Goal: Task Accomplishment & Management: Manage account settings

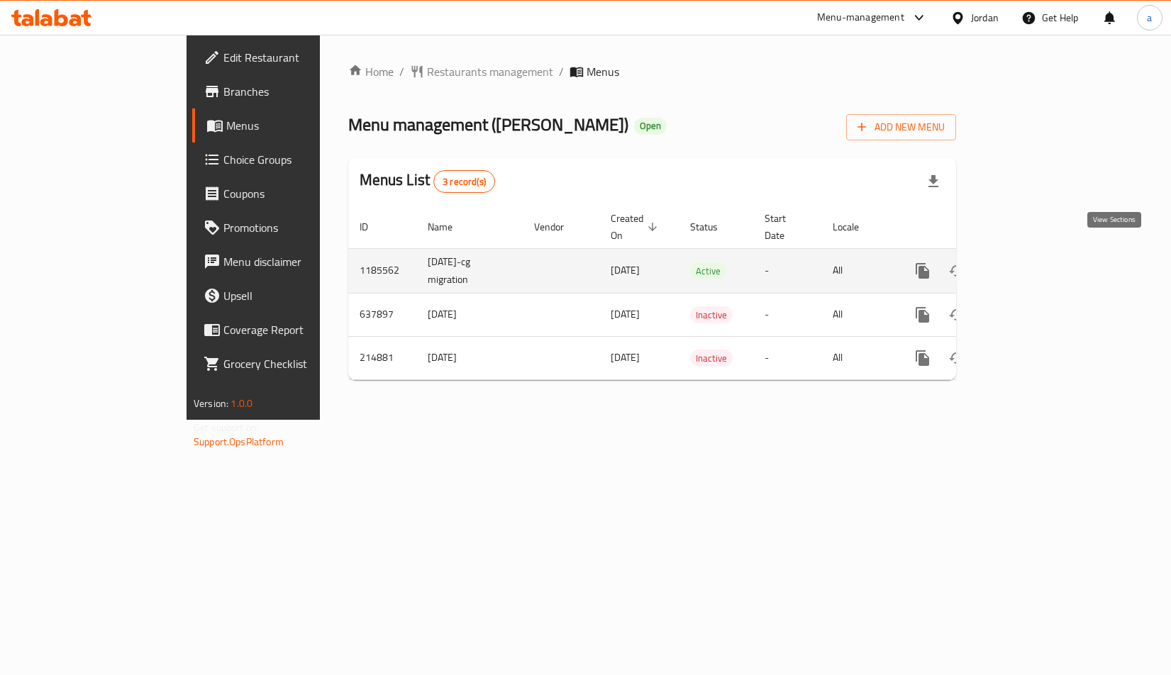
click at [1042, 259] on link "enhanced table" at bounding box center [1025, 271] width 34 height 34
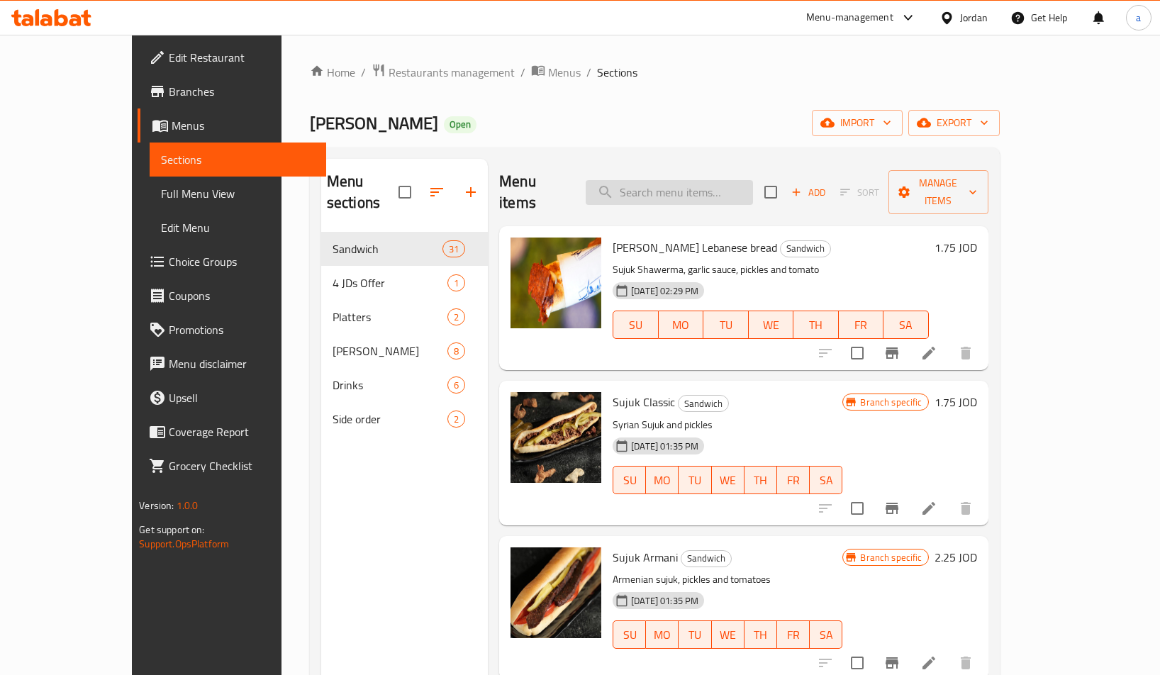
click at [709, 183] on input "search" at bounding box center [669, 192] width 167 height 25
paste input "[PERSON_NAME]"
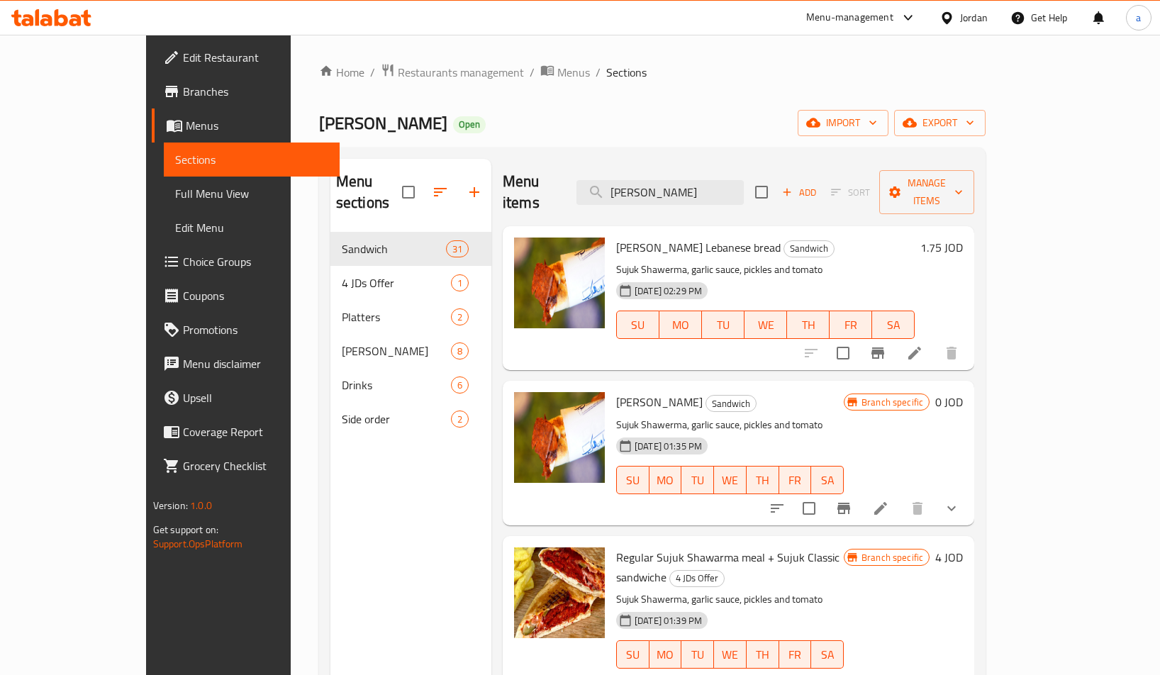
type input "[PERSON_NAME]"
click at [889, 500] on icon at bounding box center [880, 508] width 17 height 17
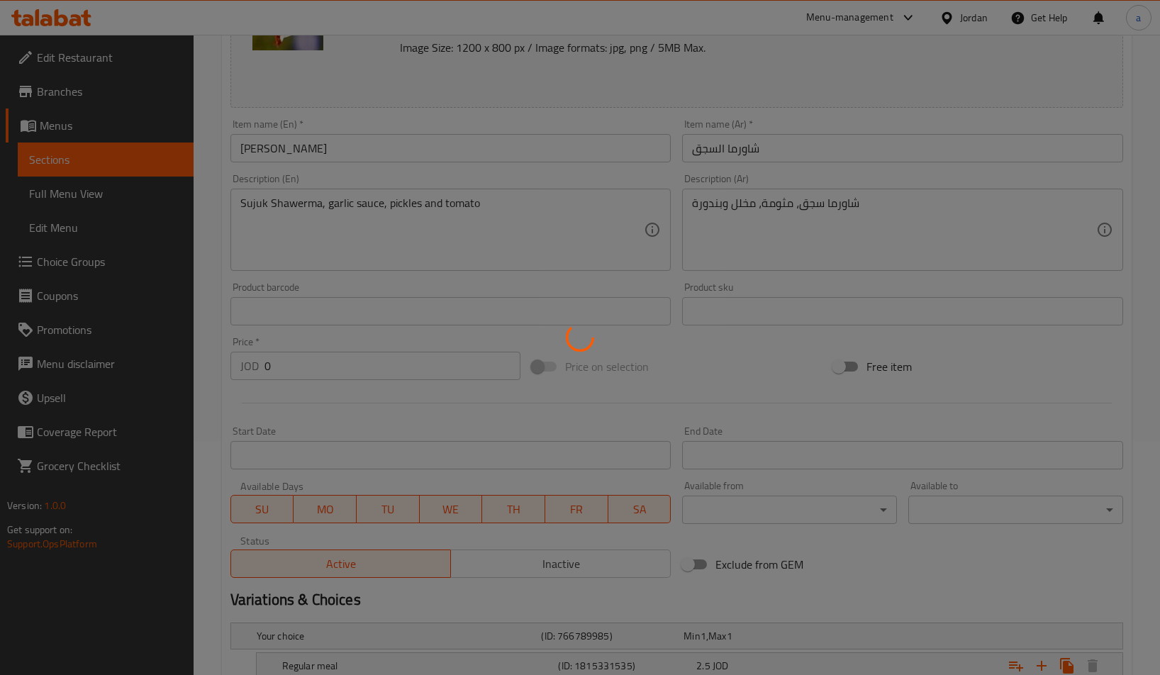
scroll to position [421, 0]
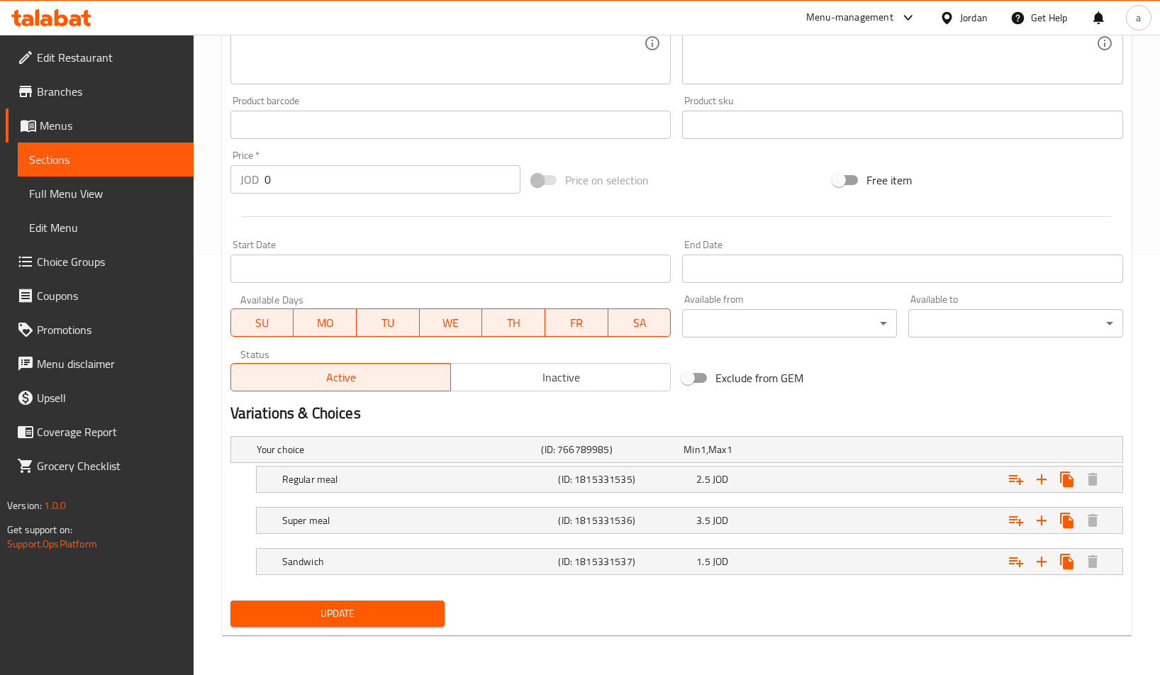
click at [818, 655] on div "Home / Restaurants management / Menus / Sections / item / update Sandwich secti…" at bounding box center [677, 144] width 967 height 1061
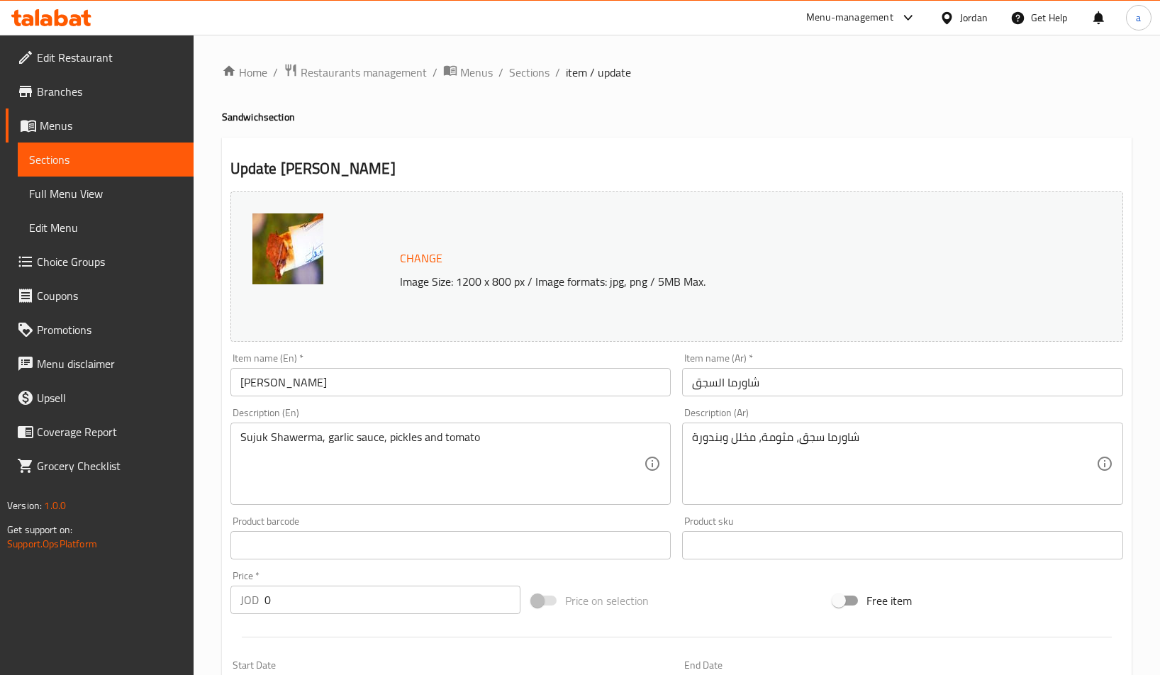
click at [355, 73] on span "Restaurants management" at bounding box center [364, 72] width 126 height 17
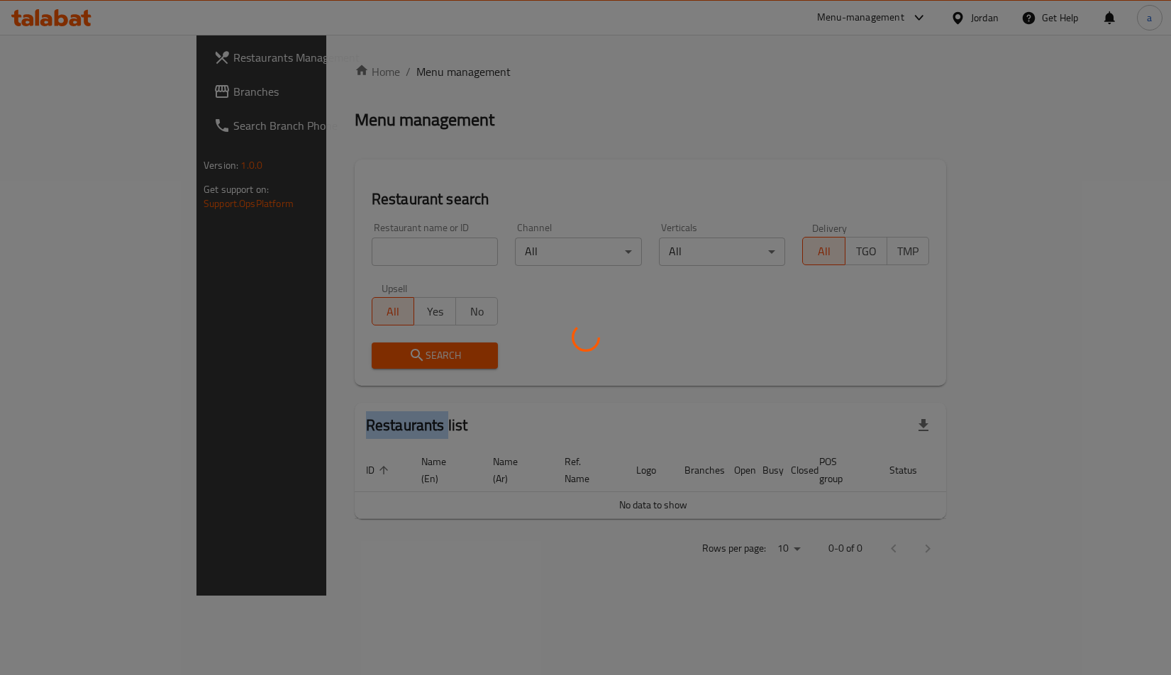
click at [355, 73] on div at bounding box center [585, 337] width 1171 height 675
click at [369, 104] on div at bounding box center [585, 337] width 1171 height 675
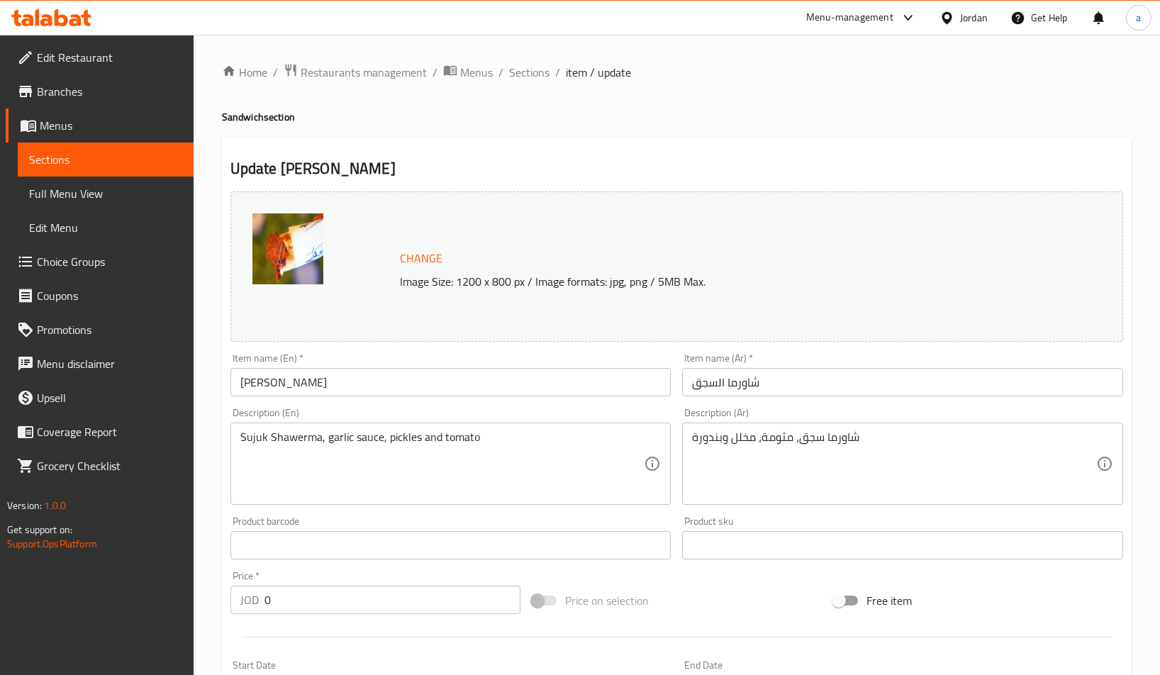
click at [497, 162] on h2 "Update [PERSON_NAME]" at bounding box center [677, 168] width 893 height 21
click at [339, 145] on div "Update Sujuk Shawarma Change Image Size: 1200 x 800 px / Image formats: jpg, pn…" at bounding box center [677, 618] width 910 height 960
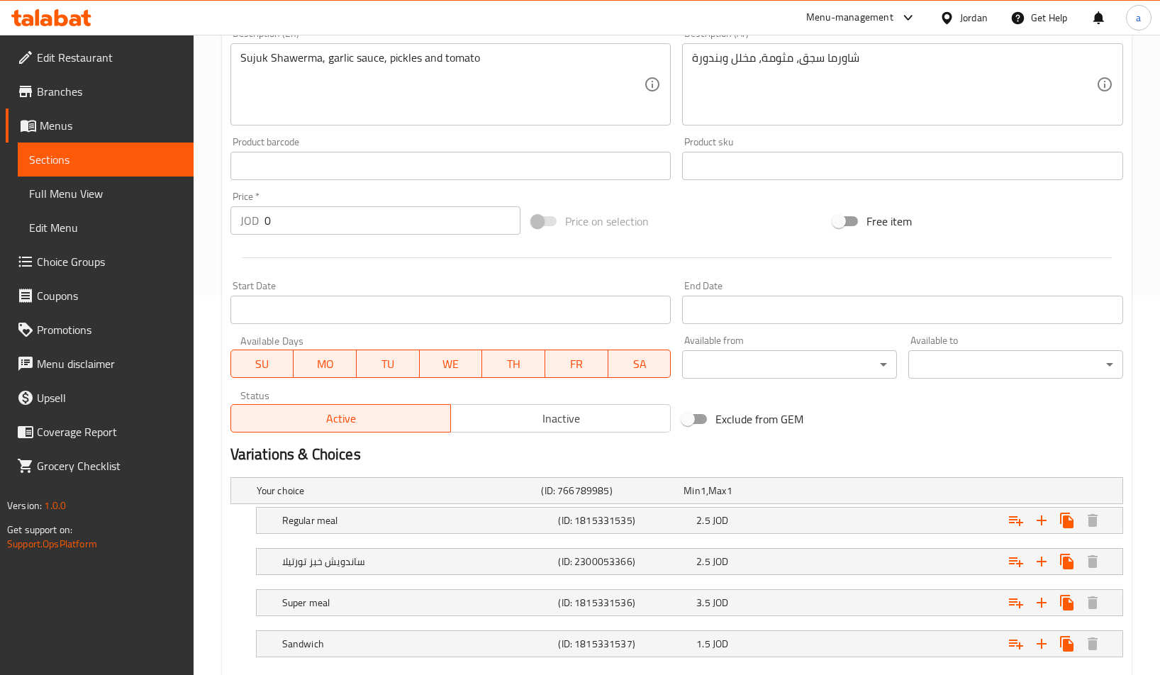
scroll to position [462, 0]
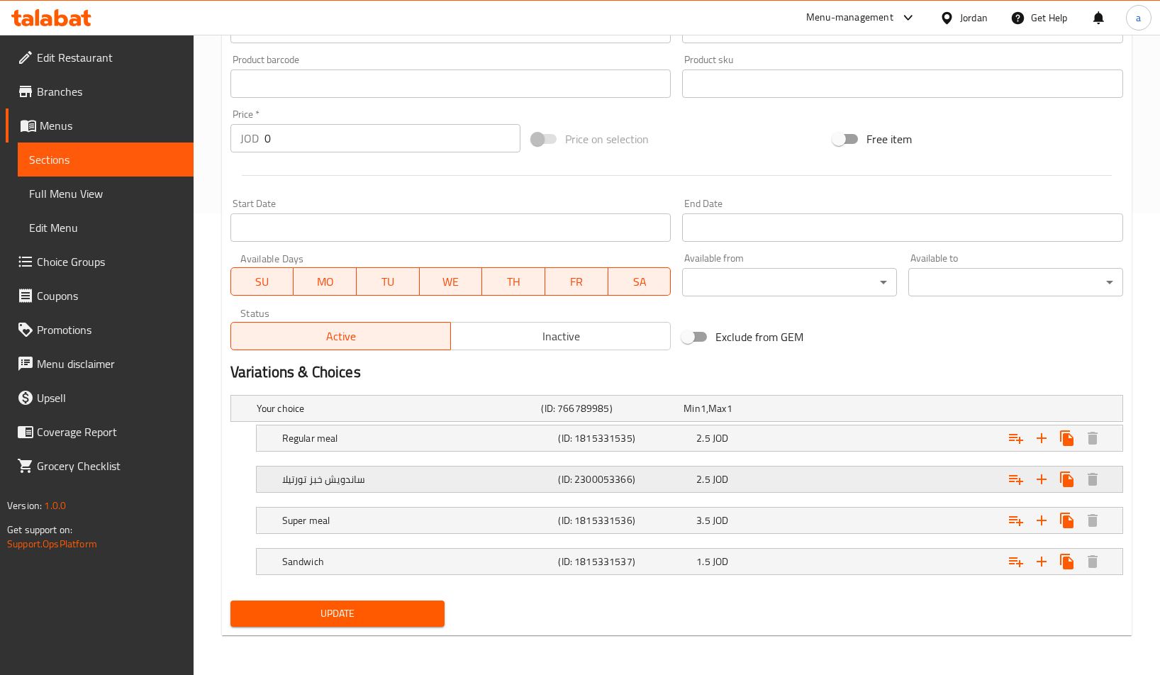
click at [291, 479] on h5 "ساندويش خبز تورتيلا" at bounding box center [417, 479] width 271 height 14
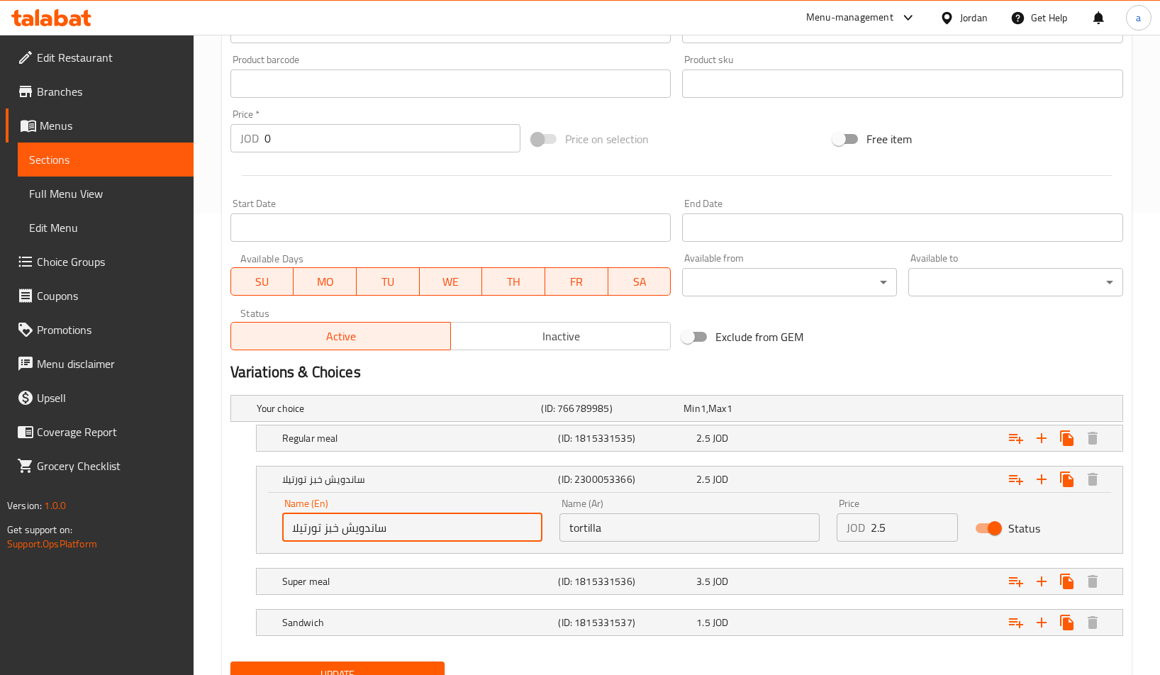
drag, startPoint x: 438, startPoint y: 531, endPoint x: 462, endPoint y: 548, distance: 29.5
click at [462, 548] on div "Name (En) ساندويش خبز تورتيلا Name (En)" at bounding box center [412, 520] width 277 height 60
click at [469, 501] on div "Name (En) ساندويش خبز تورتيلا Name (En)" at bounding box center [412, 520] width 260 height 43
